Goal: Transaction & Acquisition: Purchase product/service

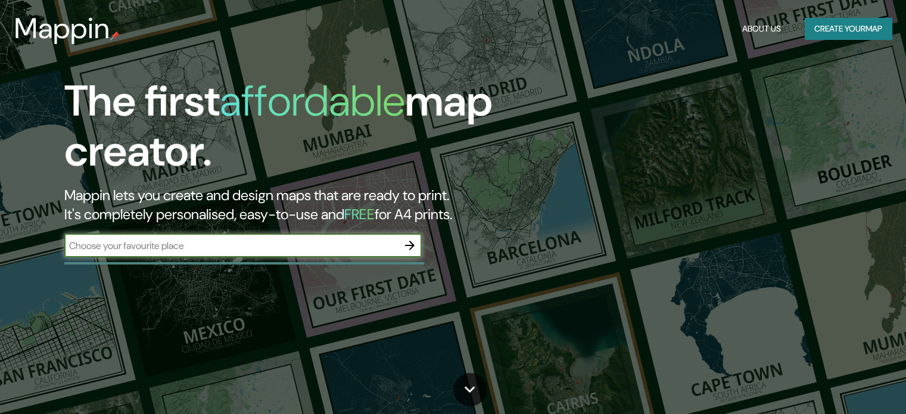
click at [850, 22] on button "Create your map" at bounding box center [848, 29] width 87 height 22
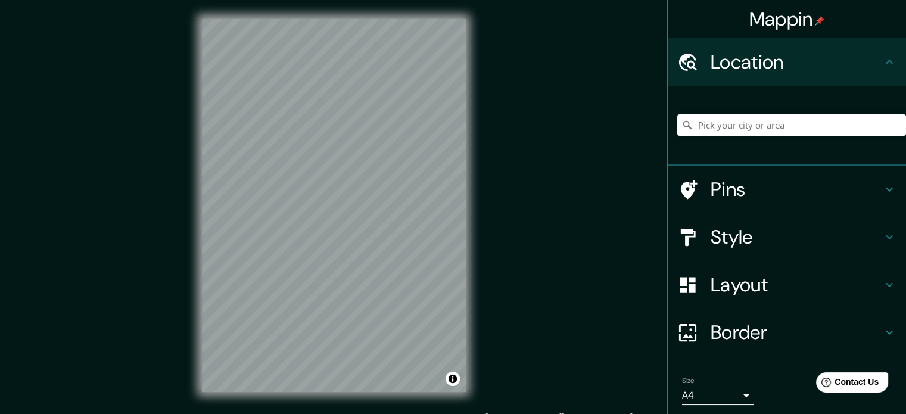
click at [731, 119] on input "Pick your city or area" at bounding box center [791, 124] width 229 height 21
paste input "Av. [GEOGRAPHIC_DATA], [GEOGRAPHIC_DATA], [GEOGRAPHIC_DATA], [GEOGRAPHIC_DATA]."
type input "[GEOGRAPHIC_DATA], [GEOGRAPHIC_DATA], [GEOGRAPHIC_DATA]"
click at [883, 234] on icon at bounding box center [889, 237] width 14 height 14
click at [730, 231] on div "Style" at bounding box center [787, 237] width 238 height 48
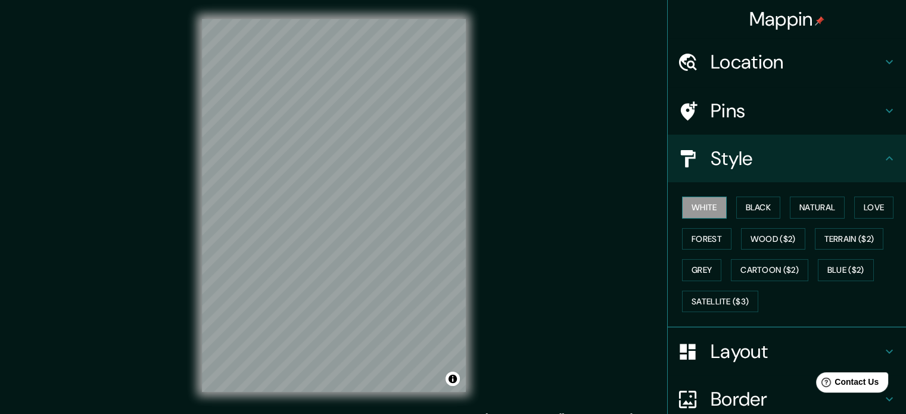
click at [702, 211] on button "White" at bounding box center [704, 208] width 45 height 22
click at [745, 210] on button "Black" at bounding box center [758, 208] width 45 height 22
click at [798, 211] on button "Natural" at bounding box center [817, 208] width 55 height 22
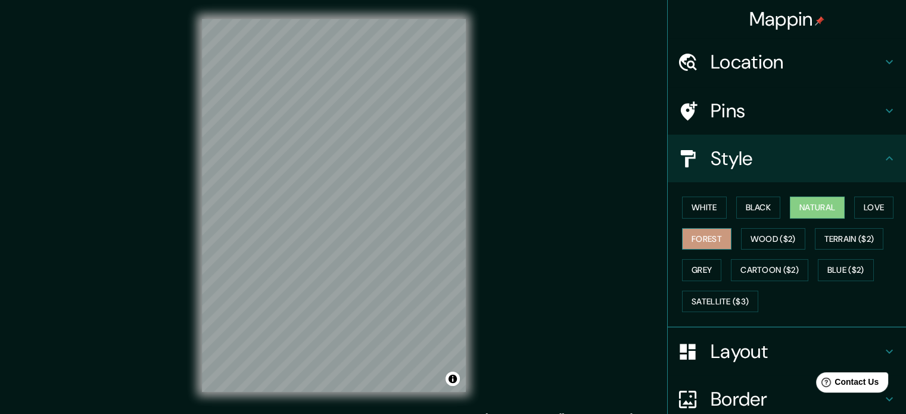
click at [688, 235] on button "Forest" at bounding box center [706, 239] width 49 height 22
click at [867, 207] on button "Love" at bounding box center [873, 208] width 39 height 22
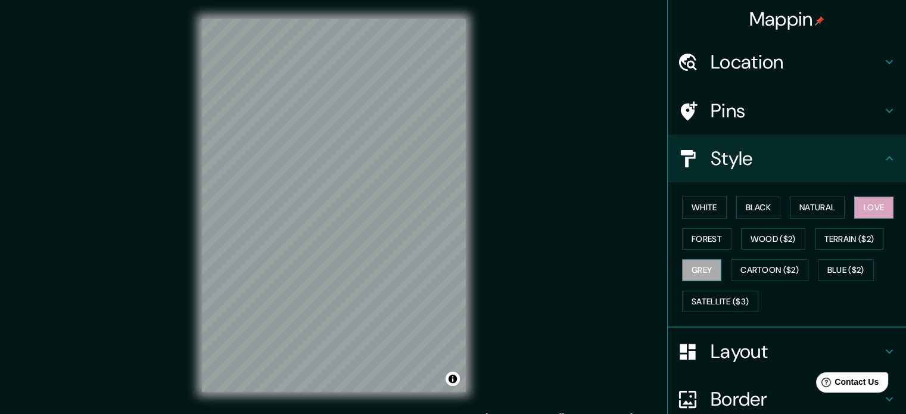
click at [691, 262] on button "Grey" at bounding box center [701, 270] width 39 height 22
click at [696, 238] on button "Forest" at bounding box center [706, 239] width 49 height 22
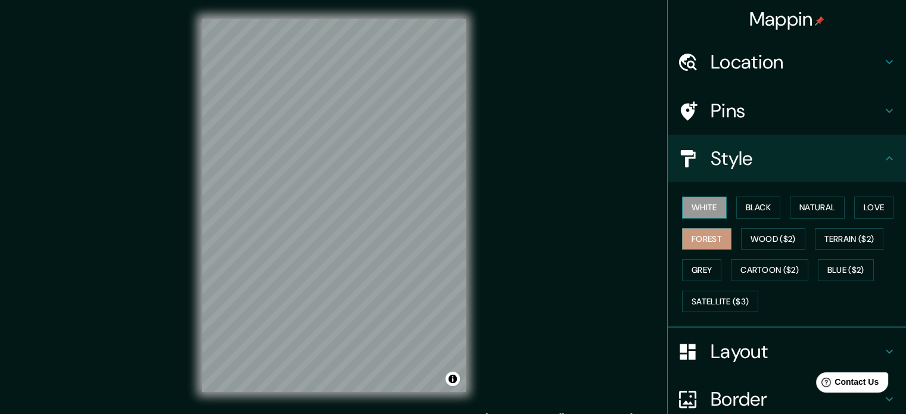
click at [692, 211] on button "White" at bounding box center [704, 208] width 45 height 22
click at [757, 210] on button "Black" at bounding box center [758, 208] width 45 height 22
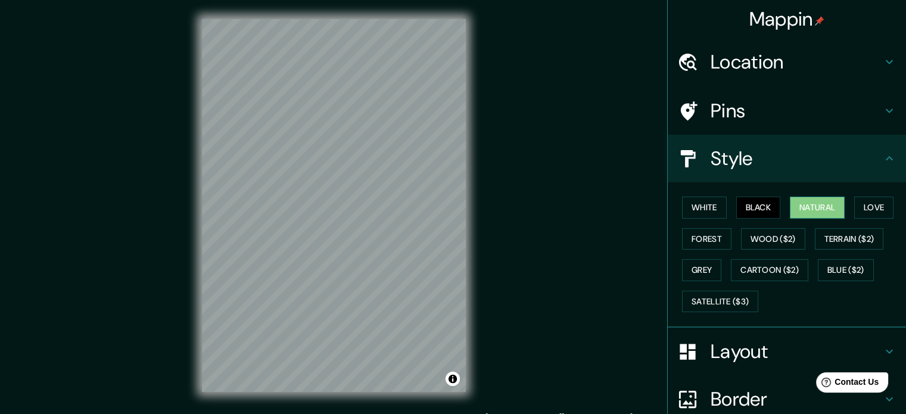
click at [807, 214] on button "Natural" at bounding box center [817, 208] width 55 height 22
click at [872, 209] on button "Love" at bounding box center [873, 208] width 39 height 22
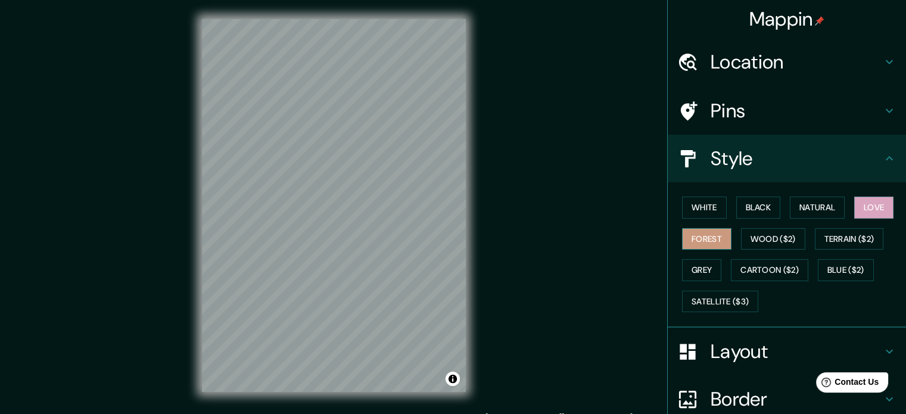
click at [703, 235] on button "Forest" at bounding box center [706, 239] width 49 height 22
click at [702, 263] on button "Grey" at bounding box center [701, 270] width 39 height 22
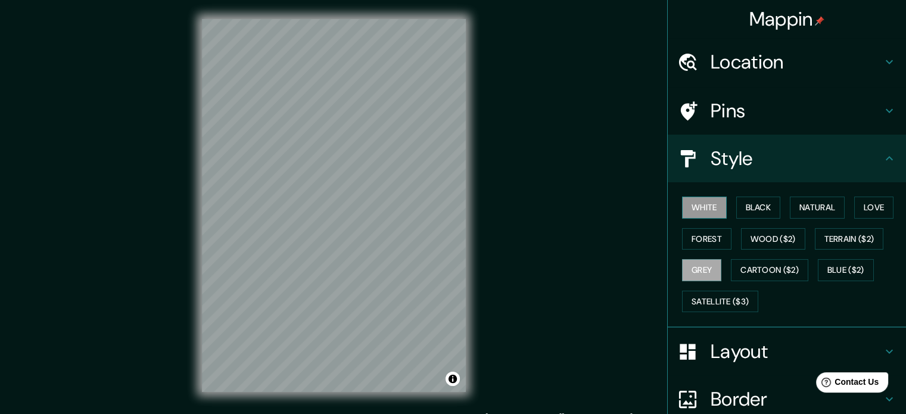
click at [696, 204] on button "White" at bounding box center [704, 208] width 45 height 22
click at [752, 206] on button "Black" at bounding box center [758, 208] width 45 height 22
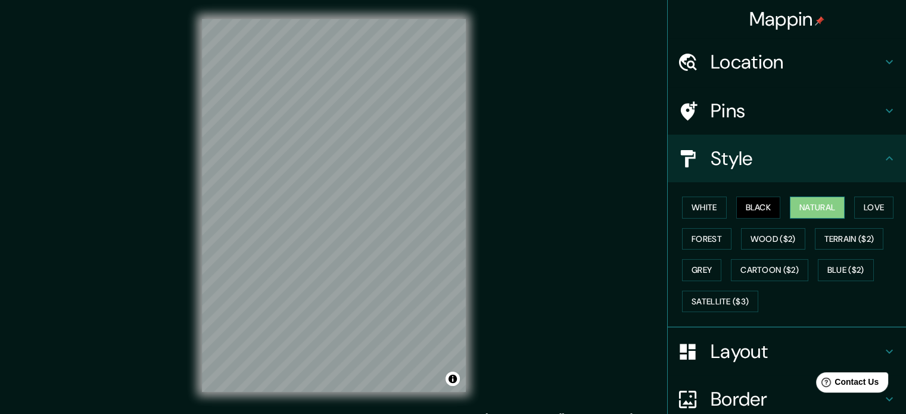
click at [813, 210] on button "Natural" at bounding box center [817, 208] width 55 height 22
click at [875, 209] on button "Love" at bounding box center [873, 208] width 39 height 22
click at [764, 118] on h4 "Pins" at bounding box center [797, 111] width 172 height 24
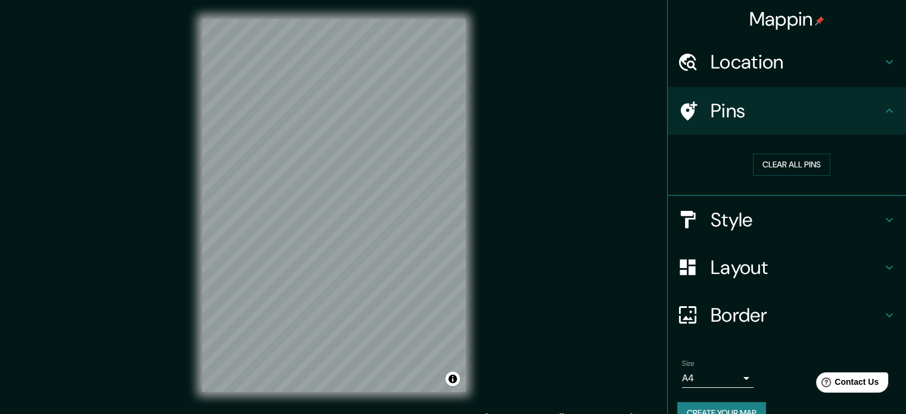
click at [764, 118] on h4 "Pins" at bounding box center [797, 111] width 172 height 24
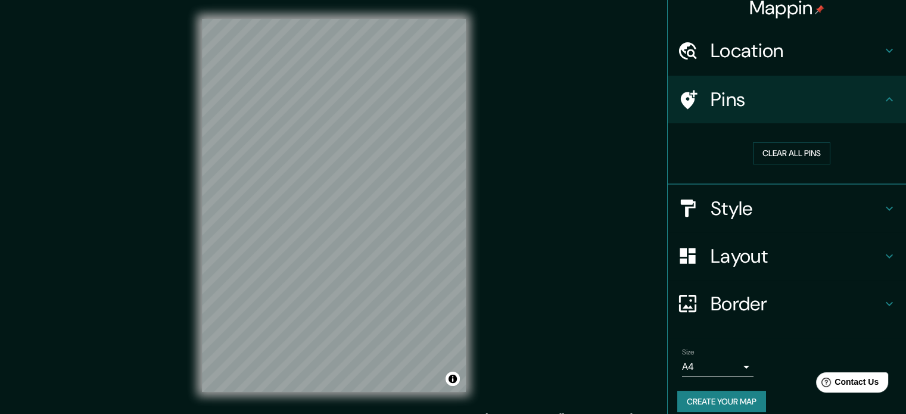
scroll to position [23, 0]
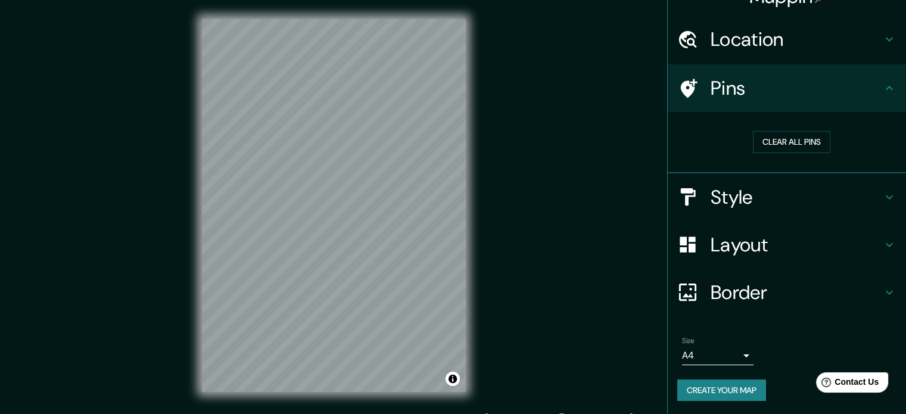
click at [792, 185] on h4 "Style" at bounding box center [797, 197] width 172 height 24
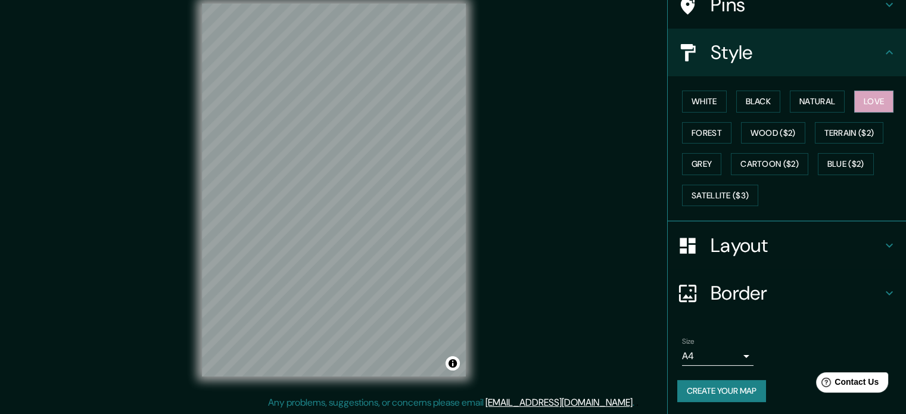
scroll to position [0, 0]
